Goal: Transaction & Acquisition: Book appointment/travel/reservation

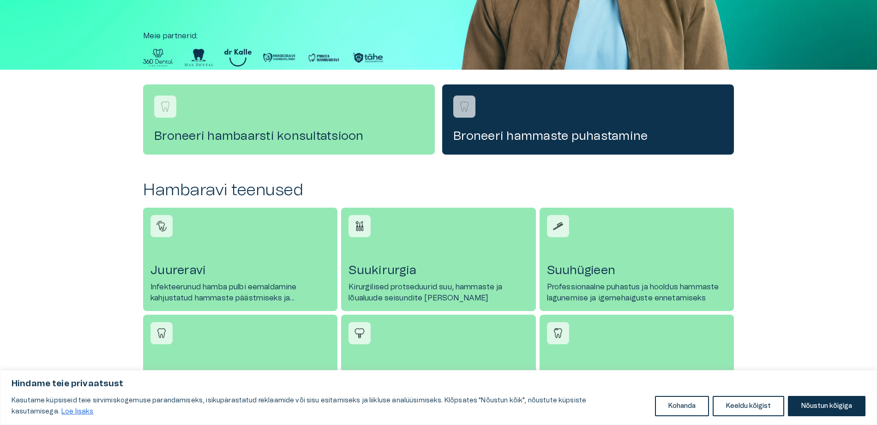
scroll to position [231, 0]
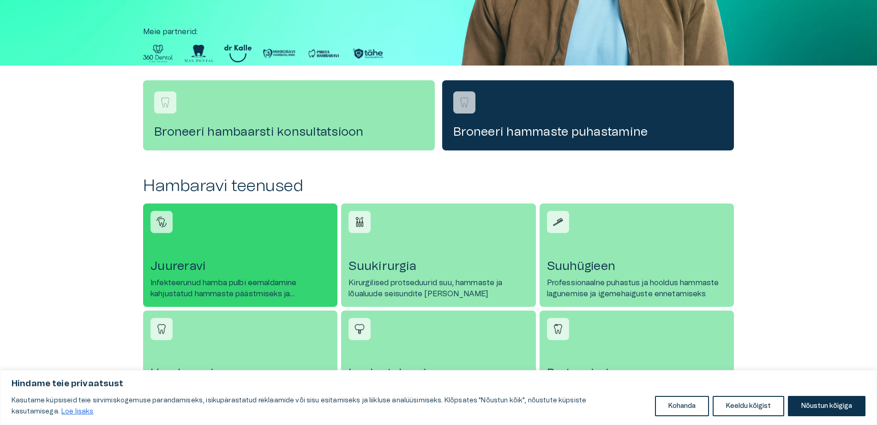
click at [242, 249] on link "Juureravi Infekteerunud hamba pulbi eemaldamine kahjustatud hammaste päästmisek…" at bounding box center [240, 255] width 194 height 103
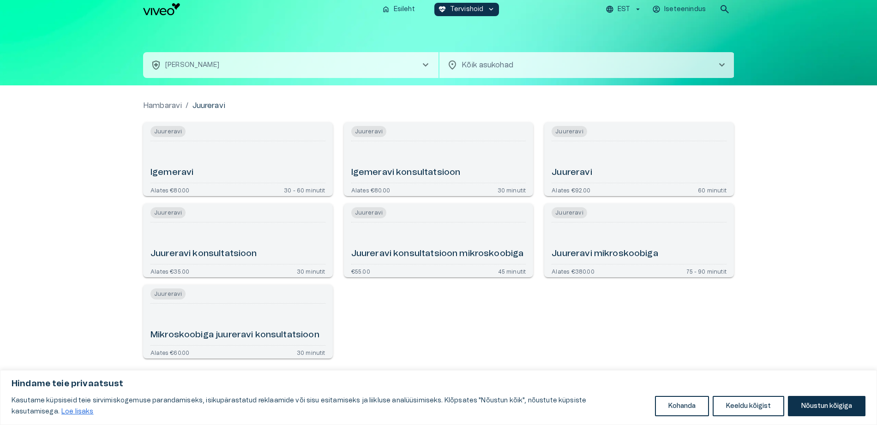
scroll to position [5, 0]
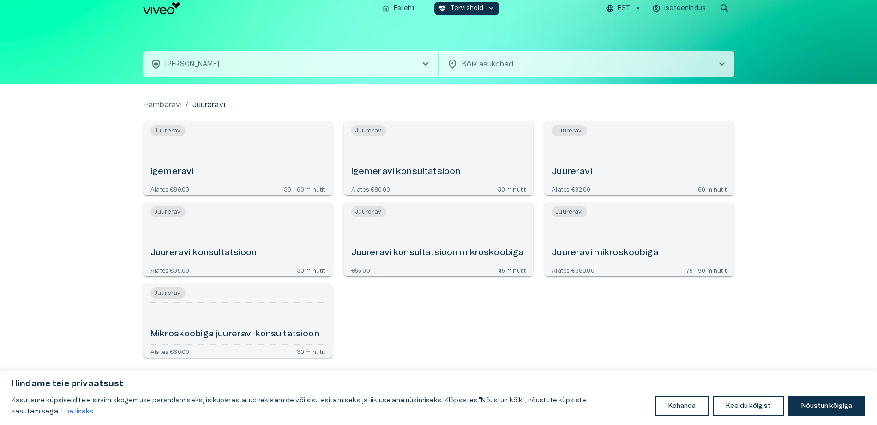
scroll to position [231, 0]
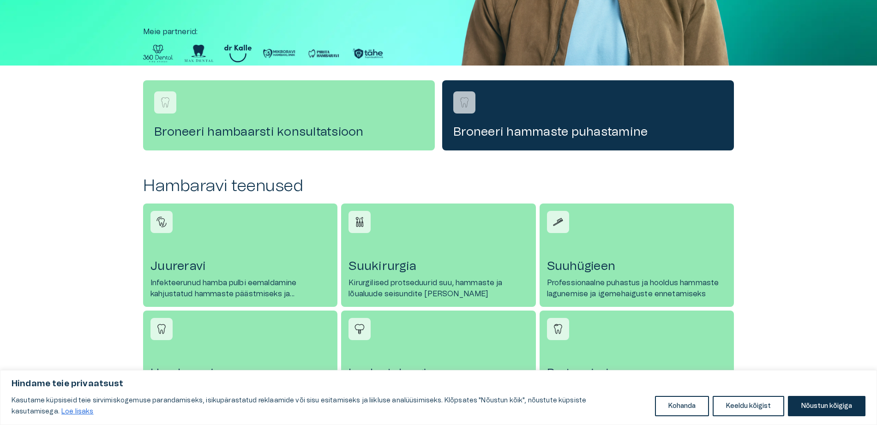
click at [410, 277] on link "Suukirurgia Kirurgilised protseduurid suu, hammaste ja lõualuude seisundite [PE…" at bounding box center [438, 255] width 194 height 103
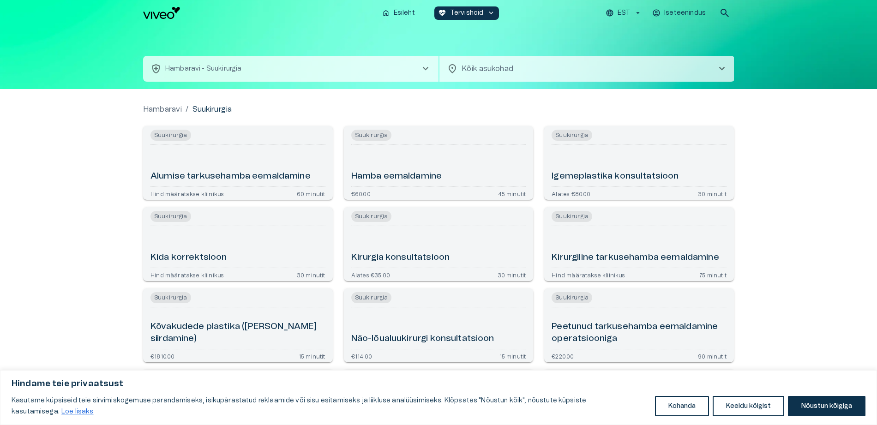
click at [429, 171] on h6 "Hamba eemaldamine" at bounding box center [396, 176] width 91 height 12
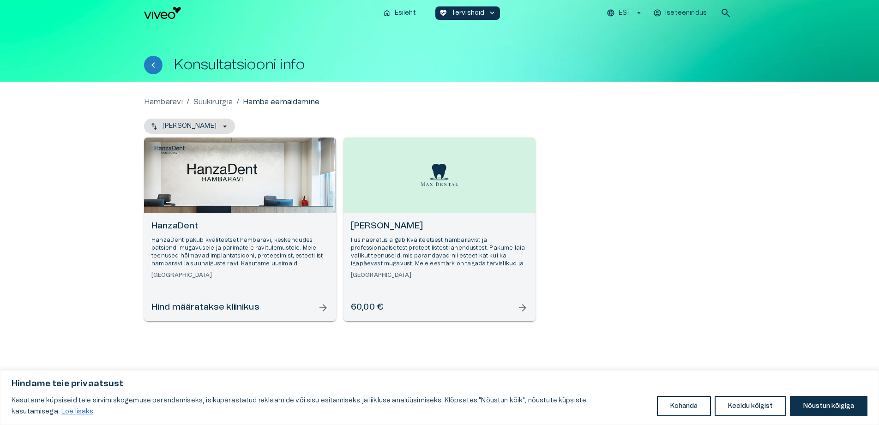
click at [322, 305] on span "arrow_forward" at bounding box center [323, 307] width 11 height 11
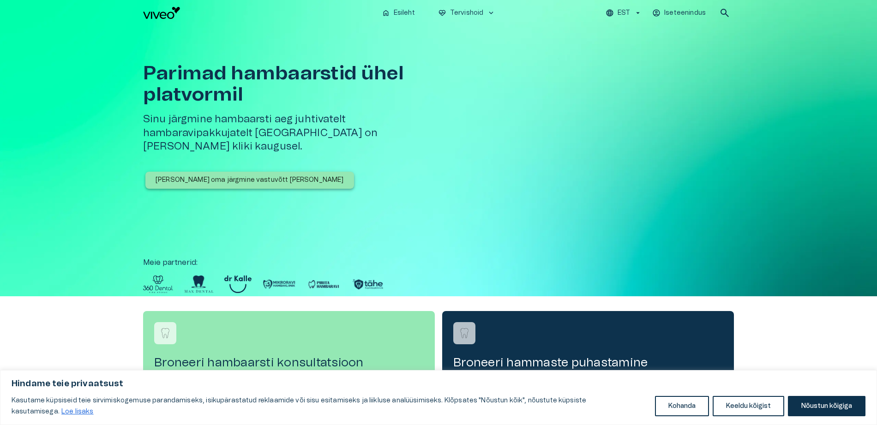
scroll to position [231, 0]
